Goal: Book appointment/travel/reservation

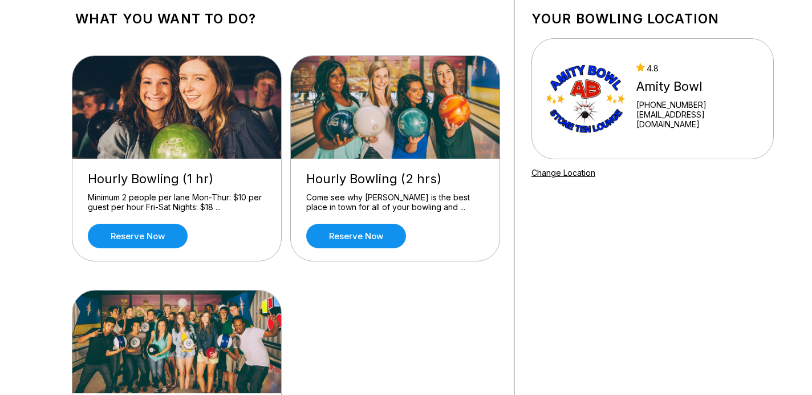
scroll to position [79, 0]
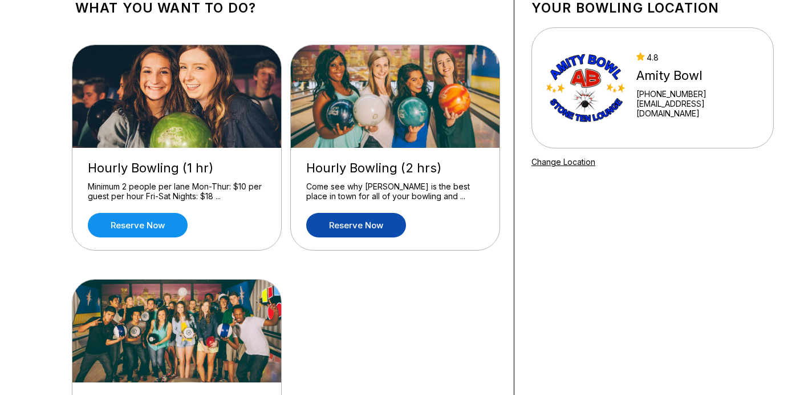
click at [348, 231] on link "Reserve now" at bounding box center [356, 225] width 100 height 25
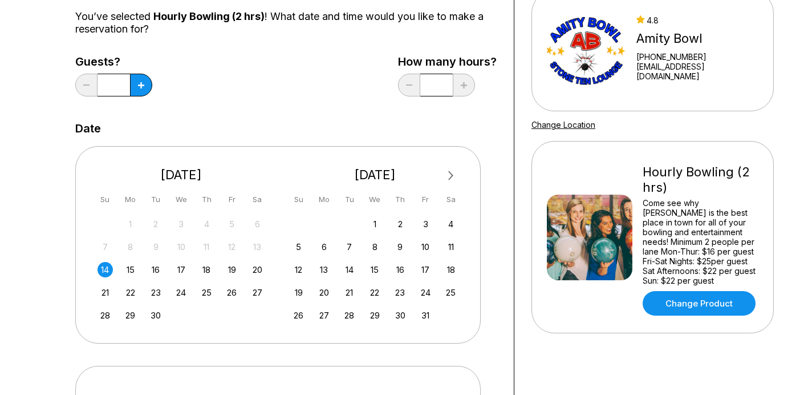
scroll to position [143, 0]
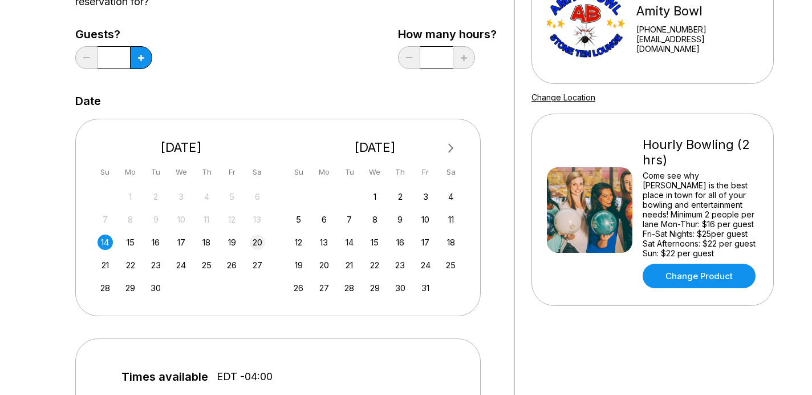
click at [258, 242] on div "20" at bounding box center [257, 241] width 15 height 15
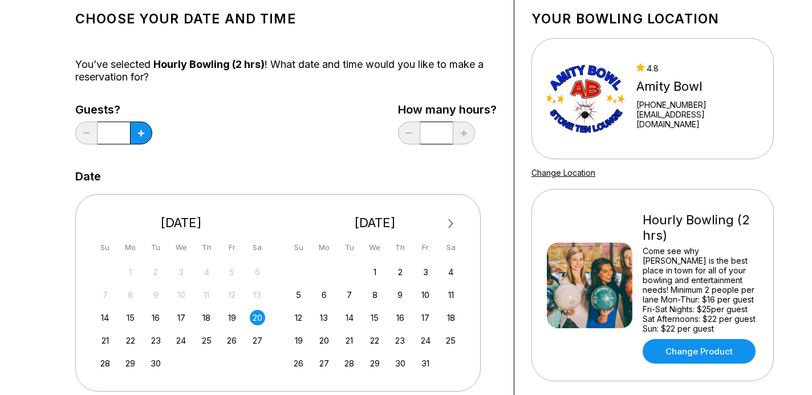
scroll to position [46, 0]
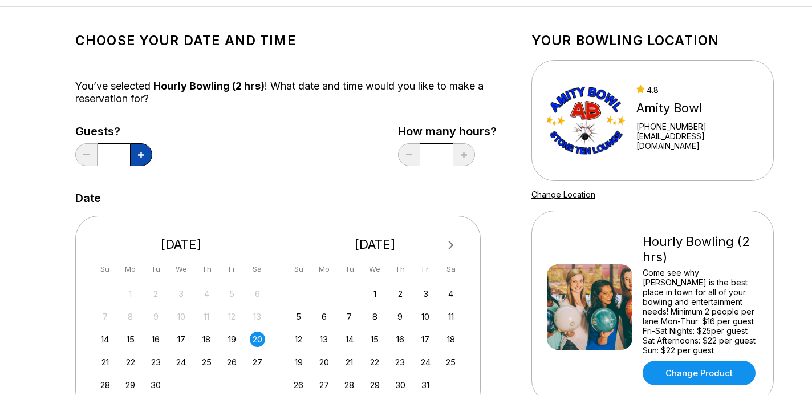
click at [140, 155] on icon at bounding box center [141, 155] width 6 height 6
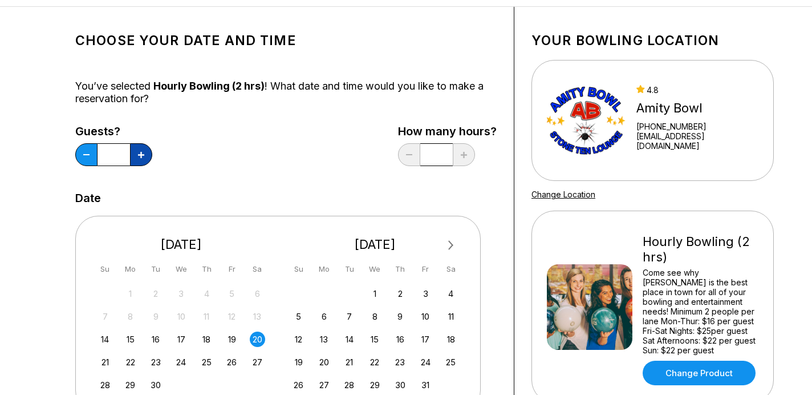
click at [140, 155] on icon at bounding box center [141, 155] width 6 height 6
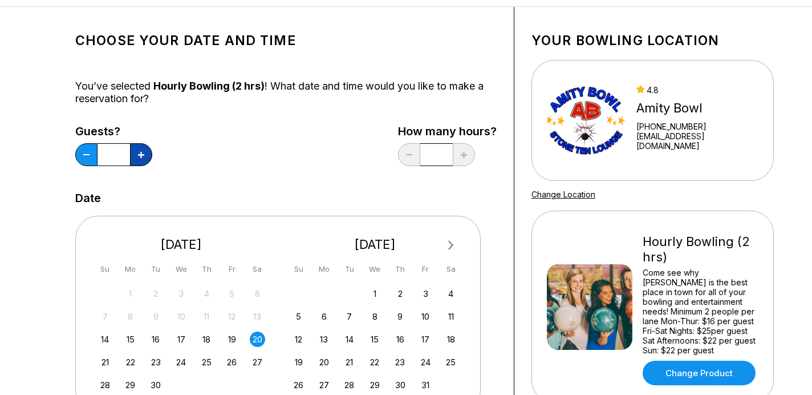
type input "**"
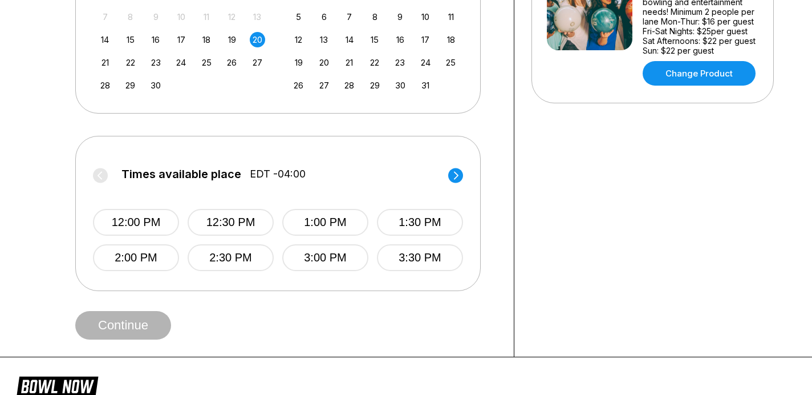
scroll to position [358, 0]
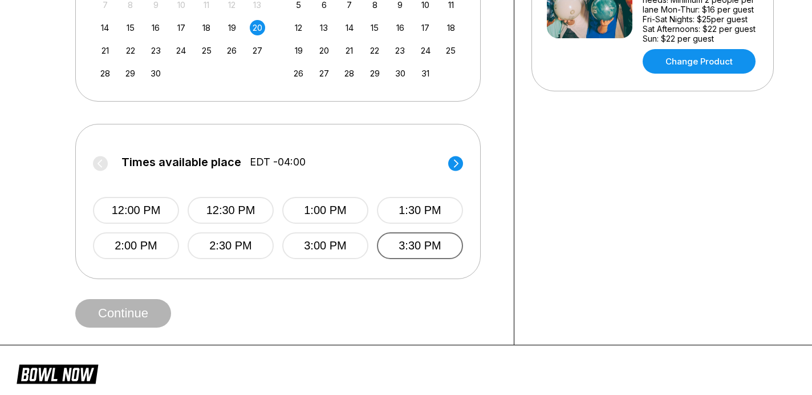
click at [440, 247] on button "3:30 PM" at bounding box center [420, 245] width 86 height 27
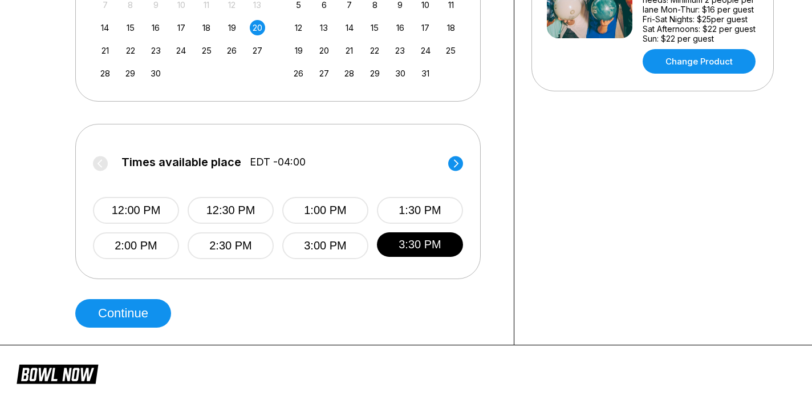
scroll to position [359, 0]
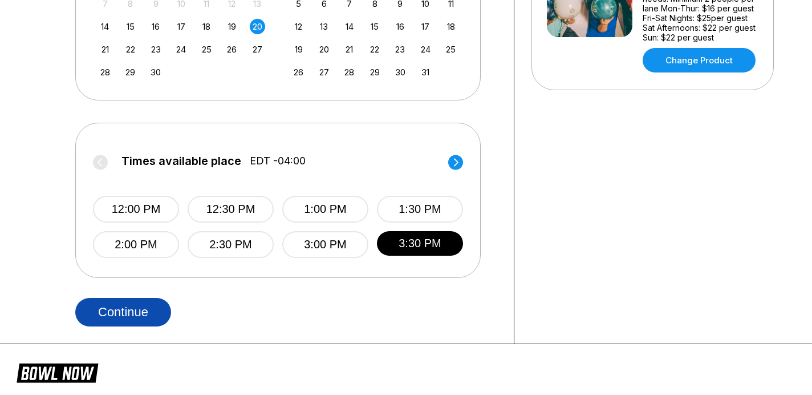
click at [149, 310] on button "Continue" at bounding box center [123, 312] width 96 height 29
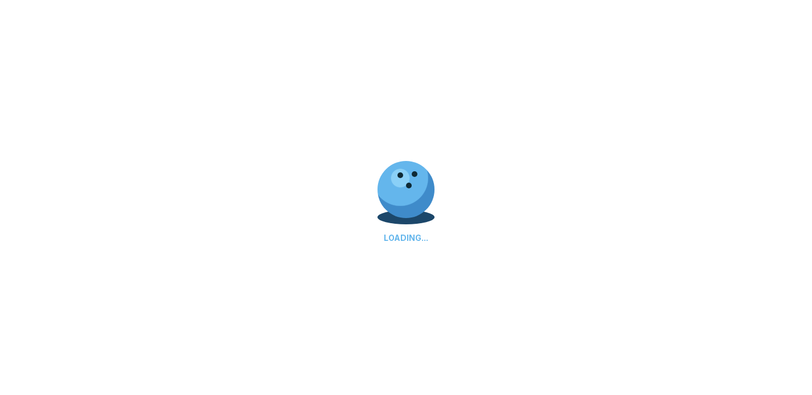
select select "**"
